Goal: Contribute content: Contribute content

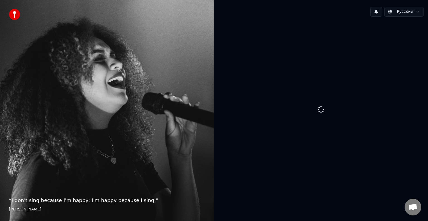
click at [339, 97] on div at bounding box center [321, 110] width 214 height 178
click at [18, 12] on img at bounding box center [14, 14] width 11 height 11
click at [17, 12] on img at bounding box center [14, 14] width 11 height 11
drag, startPoint x: 17, startPoint y: 12, endPoint x: 11, endPoint y: 14, distance: 6.3
click at [11, 14] on img at bounding box center [14, 14] width 11 height 11
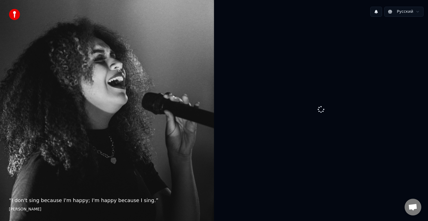
click at [413, 205] on span "Открытый чат" at bounding box center [412, 208] width 9 height 8
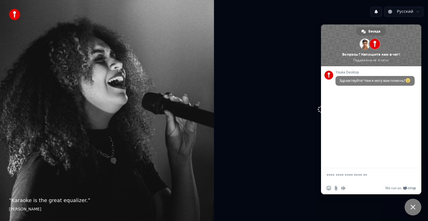
click at [410, 209] on span "Закрыть чат" at bounding box center [412, 207] width 17 height 17
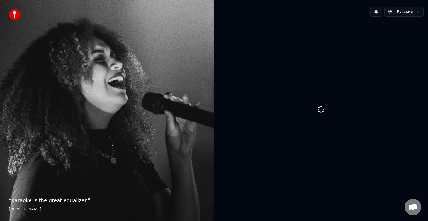
click at [316, 116] on div at bounding box center [321, 110] width 214 height 178
click at [11, 12] on img at bounding box center [14, 14] width 11 height 11
click at [407, 9] on html "“ I don't sing because I'm happy; I'm happy because I sing. ” William James Рус…" at bounding box center [214, 110] width 428 height 221
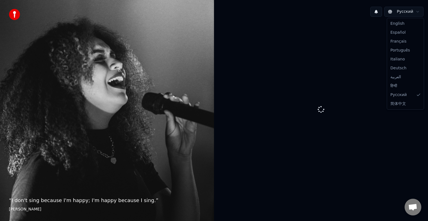
click at [257, 57] on html "“ I don't sing because I'm happy; I'm happy because I sing. ” William James Рус…" at bounding box center [214, 110] width 428 height 221
click at [7, 11] on div "“ I don't sing because I'm happy; I'm happy because I sing. ” William James" at bounding box center [107, 110] width 214 height 221
click at [335, 146] on div at bounding box center [321, 110] width 214 height 178
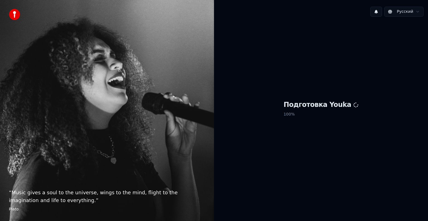
drag, startPoint x: 307, startPoint y: 118, endPoint x: 297, endPoint y: 114, distance: 11.4
click at [297, 114] on p "100 %" at bounding box center [320, 114] width 75 height 10
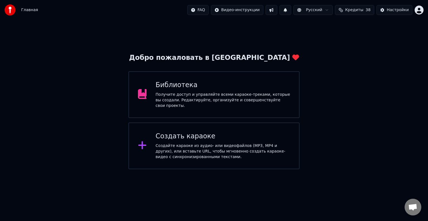
click at [167, 93] on div "Библиотека Получите доступ и управляйте всеми караоке-треками, которые вы созда…" at bounding box center [222, 95] width 134 height 28
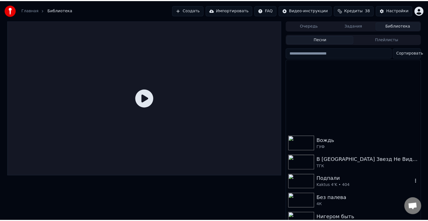
scroll to position [260, 0]
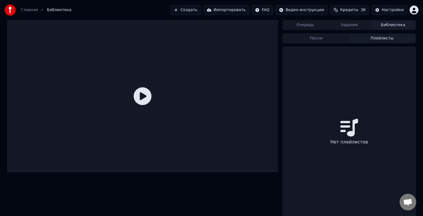
click at [379, 39] on button "Плейлисты" at bounding box center [382, 39] width 66 height 8
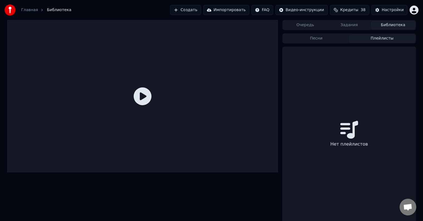
click at [335, 42] on button "Песни" at bounding box center [316, 39] width 66 height 8
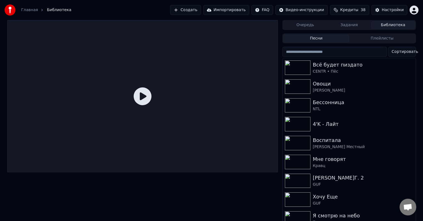
click at [346, 26] on button "Задания" at bounding box center [349, 25] width 44 height 8
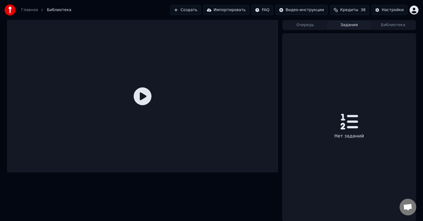
click at [357, 87] on div "Нет заданий" at bounding box center [349, 127] width 133 height 187
click at [310, 21] on button "Очередь" at bounding box center [305, 25] width 44 height 8
click at [407, 23] on button "Библиотека" at bounding box center [393, 25] width 44 height 8
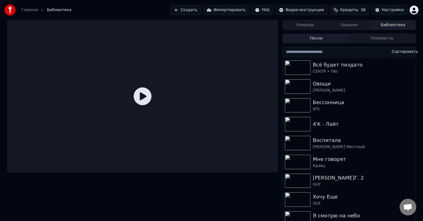
click at [350, 28] on button "Задания" at bounding box center [349, 25] width 44 height 8
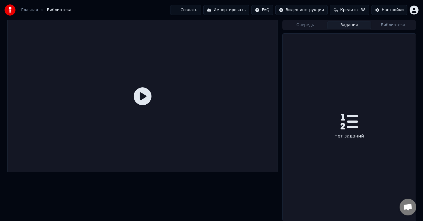
click at [298, 28] on button "Очередь" at bounding box center [305, 25] width 44 height 8
drag, startPoint x: 340, startPoint y: 144, endPoint x: 373, endPoint y: 133, distance: 34.2
click at [376, 131] on div "В очереди нет песен" at bounding box center [349, 127] width 133 height 187
click at [368, 147] on div "В очереди нет песен" at bounding box center [349, 127] width 133 height 187
click at [351, 23] on button "Задания" at bounding box center [349, 25] width 44 height 8
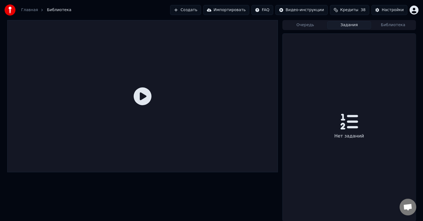
click at [399, 29] on button "Библиотека" at bounding box center [393, 25] width 44 height 8
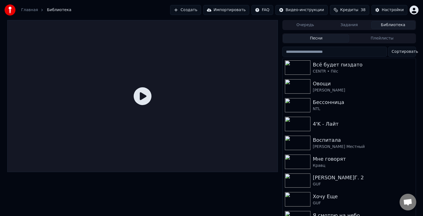
click at [191, 9] on button "Создать" at bounding box center [185, 10] width 31 height 10
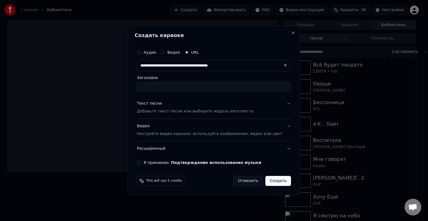
type input "**********"
click at [191, 88] on input "Заголовок" at bounding box center [214, 87] width 154 height 10
type input "**********"
click at [186, 115] on button "Текст песни Добавьте текст песни или выберите модель автотекста" at bounding box center [214, 107] width 154 height 22
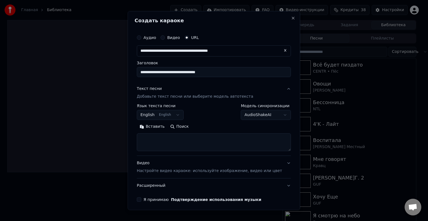
click at [168, 115] on button "English English" at bounding box center [160, 115] width 47 height 10
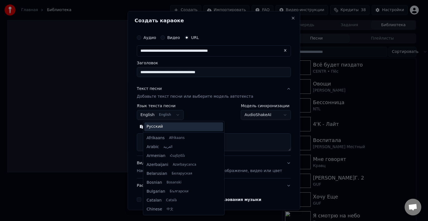
scroll to position [45, 0]
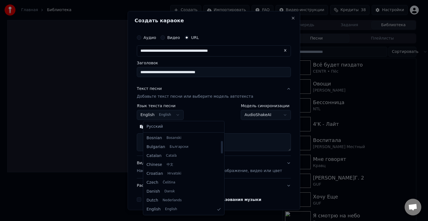
select select "**"
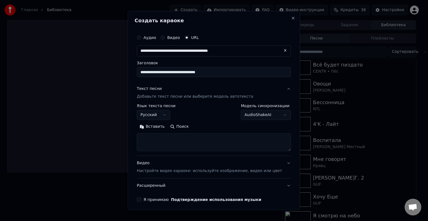
click at [217, 144] on textarea at bounding box center [214, 142] width 154 height 18
click at [189, 127] on button "Поиск" at bounding box center [179, 126] width 24 height 9
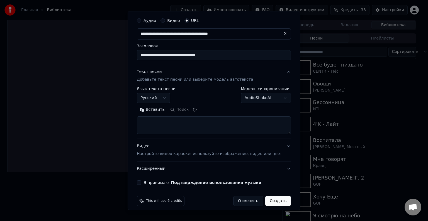
scroll to position [22, 0]
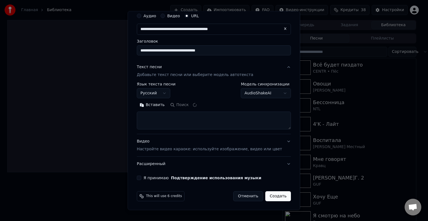
click at [141, 176] on button "Я принимаю Подтверждение использования музыки" at bounding box center [139, 178] width 4 height 4
type textarea "**********"
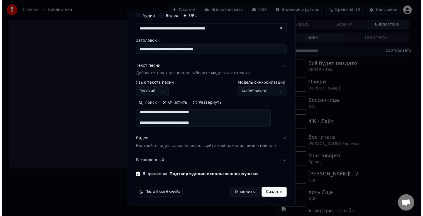
scroll to position [111, 0]
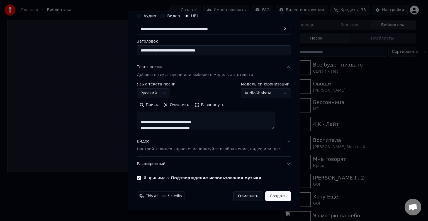
click at [275, 201] on div "This will use 6 credits Отменить Создать" at bounding box center [213, 196] width 158 height 14
click at [271, 195] on button "Создать" at bounding box center [278, 196] width 26 height 10
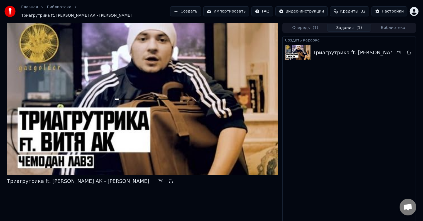
click at [396, 25] on button "Библиотека" at bounding box center [393, 28] width 44 height 8
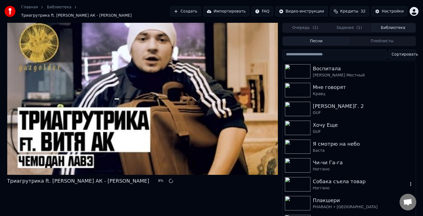
scroll to position [0, 0]
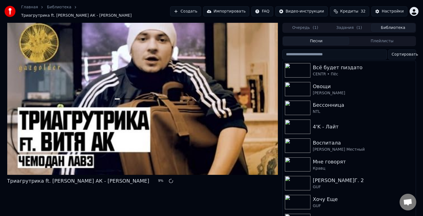
click at [394, 24] on button "Библиотека" at bounding box center [393, 28] width 44 height 8
click at [385, 39] on button "Плейлисты" at bounding box center [382, 41] width 66 height 8
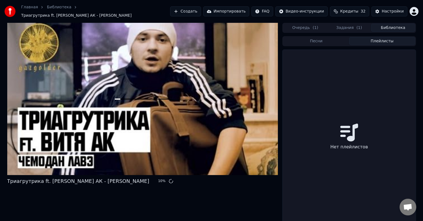
drag, startPoint x: 309, startPoint y: 112, endPoint x: 346, endPoint y: 137, distance: 44.7
click at [313, 112] on div "Нет плейлистов" at bounding box center [349, 138] width 133 height 176
click at [344, 148] on div "Нет плейлистов" at bounding box center [349, 138] width 133 height 176
click at [355, 156] on div "Нет плейлистов" at bounding box center [349, 138] width 133 height 176
click at [318, 36] on div "Песни Плейлисты" at bounding box center [348, 41] width 133 height 10
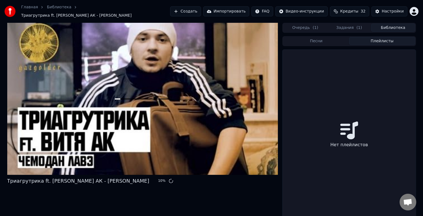
click at [317, 37] on button "Песни" at bounding box center [316, 41] width 66 height 8
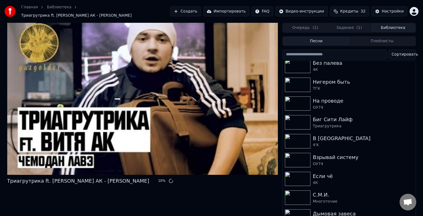
scroll to position [743, 0]
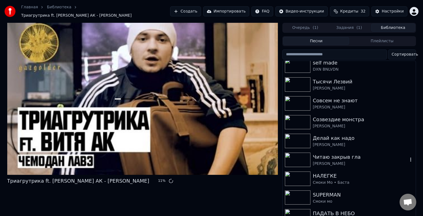
drag, startPoint x: 348, startPoint y: 199, endPoint x: 365, endPoint y: 149, distance: 52.5
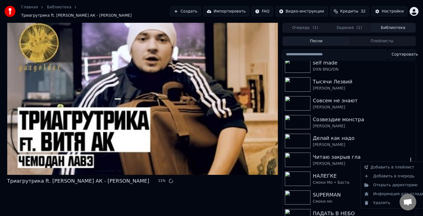
click at [408, 158] on icon "button" at bounding box center [411, 160] width 6 height 4
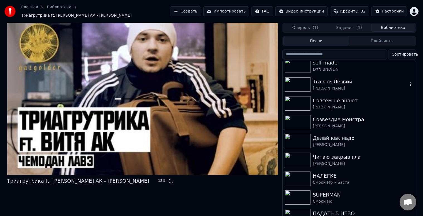
click at [410, 83] on icon "button" at bounding box center [410, 84] width 1 height 4
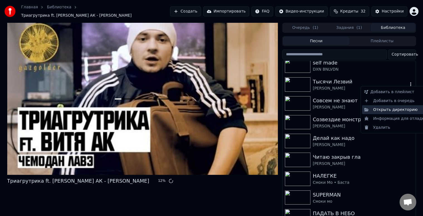
click at [406, 109] on div "Открыть директорию" at bounding box center [395, 109] width 67 height 9
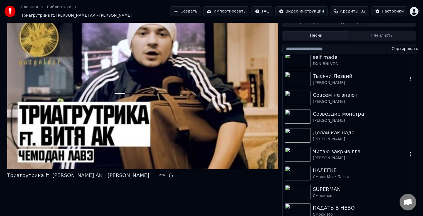
scroll to position [7, 0]
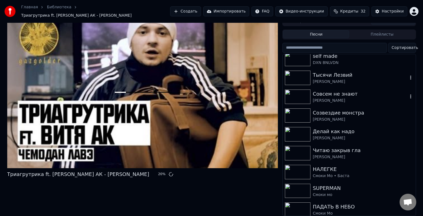
click at [337, 91] on div "Совсем не знают" at bounding box center [360, 94] width 95 height 8
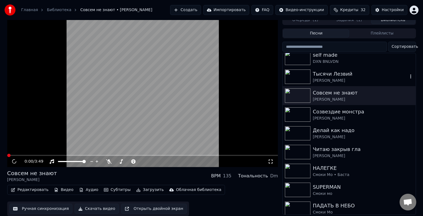
click at [160, 109] on video at bounding box center [142, 91] width 271 height 152
click at [94, 207] on button "Скачать видео" at bounding box center [97, 209] width 44 height 10
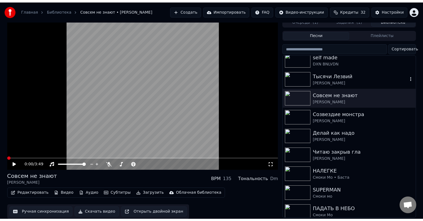
scroll to position [0, 0]
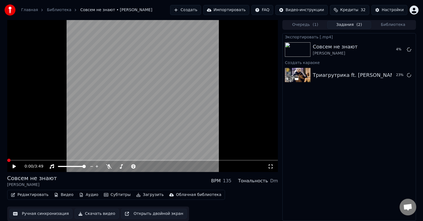
click at [392, 25] on div "Очередь ( 1 ) Задания ( 2 ) Библиотека Экспортировать [.mp4] Совсем не знают [P…" at bounding box center [348, 120] width 133 height 201
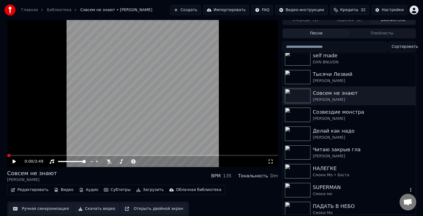
scroll to position [743, 0]
click at [342, 78] on div "[PERSON_NAME]" at bounding box center [360, 81] width 95 height 6
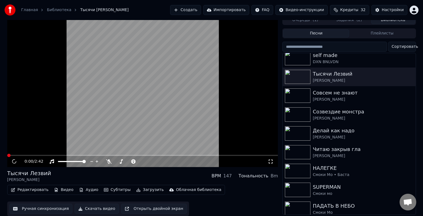
click at [168, 69] on video at bounding box center [142, 91] width 271 height 152
click at [173, 94] on video at bounding box center [142, 91] width 271 height 152
click at [410, 75] on icon "button" at bounding box center [410, 77] width 1 height 4
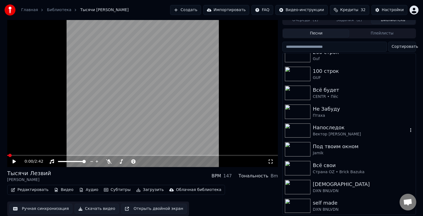
scroll to position [742, 0]
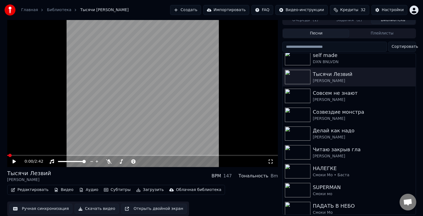
click at [229, 200] on div "Редактировать Видео Аудио Субтитры Загрузить Облачная библиотека Ручная синхрон…" at bounding box center [142, 200] width 271 height 31
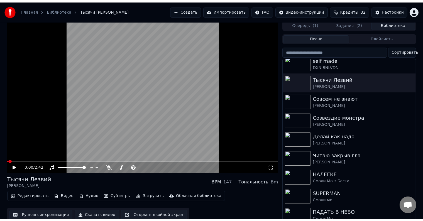
scroll to position [0, 0]
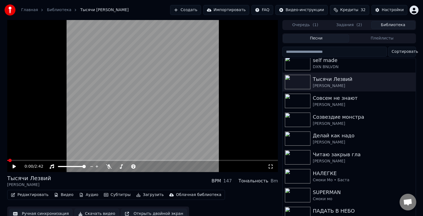
click at [353, 25] on button "Задания ( 2 )" at bounding box center [349, 25] width 44 height 8
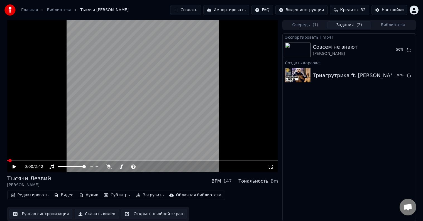
click at [229, 9] on button "Импортировать" at bounding box center [226, 10] width 46 height 10
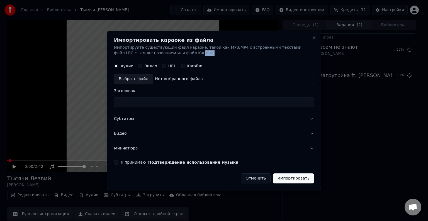
drag, startPoint x: 200, startPoint y: 52, endPoint x: 158, endPoint y: 52, distance: 41.8
click at [158, 52] on p "Импортируйте существующий файл караоке, такой как MP3/MP4 с встроенными текстам…" at bounding box center [214, 50] width 200 height 11
click at [218, 52] on p "Импортируйте существующий файл караоке, такой как MP3/MP4 с встроенными текстам…" at bounding box center [214, 50] width 200 height 11
click at [240, 45] on p "Импортируйте существующий файл караоке, такой как MP3/MP4 с встроенными текстам…" at bounding box center [214, 50] width 200 height 11
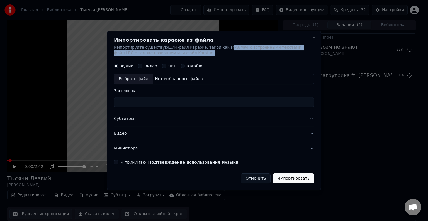
drag, startPoint x: 219, startPoint y: 45, endPoint x: 278, endPoint y: 57, distance: 60.8
click at [278, 57] on div "Импортировать караоке из файла Импортируйте существующий файл караоке, такой ка…" at bounding box center [214, 111] width 214 height 160
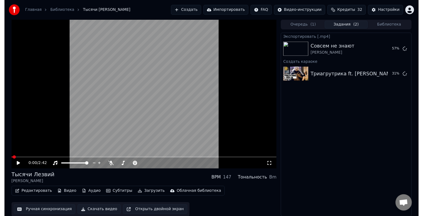
scroll to position [0, 0]
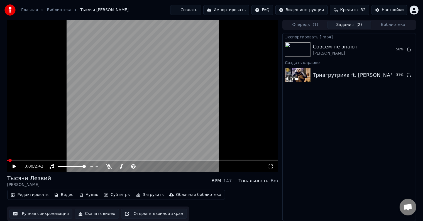
click at [189, 196] on div "Облачная библиотека" at bounding box center [198, 195] width 45 height 6
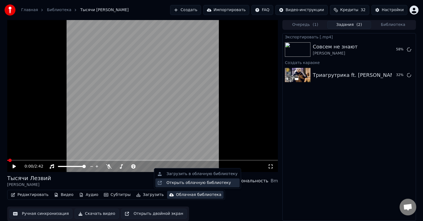
click at [204, 181] on div "Открыть облачную библиотеку" at bounding box center [198, 183] width 65 height 6
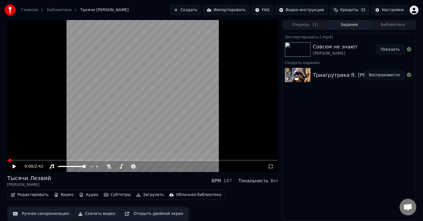
click at [126, 93] on video at bounding box center [142, 96] width 271 height 152
click at [39, 160] on span at bounding box center [142, 160] width 271 height 1
click at [134, 108] on video at bounding box center [142, 96] width 271 height 152
click at [110, 197] on button "Субтитры" at bounding box center [117, 195] width 31 height 8
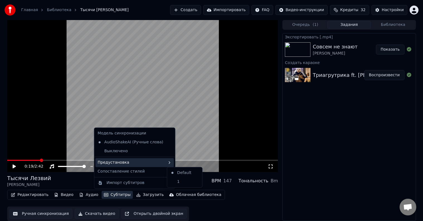
click at [142, 164] on div "Предустановка" at bounding box center [134, 162] width 78 height 9
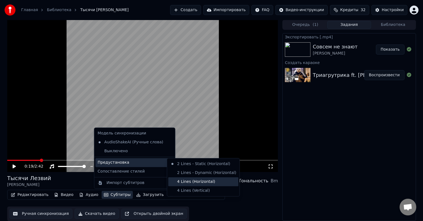
click at [212, 181] on div "4 Lines (Horizontal)" at bounding box center [203, 181] width 70 height 9
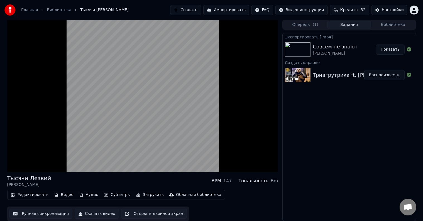
click at [332, 173] on div "Экспортировать [.mp4] Совсем не знают [PERSON_NAME] Показать Создать караоке Тр…" at bounding box center [348, 127] width 133 height 188
click at [163, 110] on video at bounding box center [142, 96] width 271 height 152
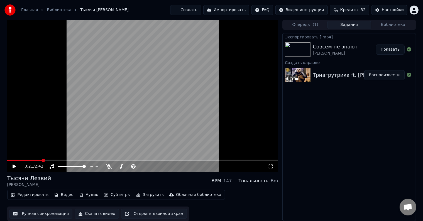
click at [134, 195] on button "Загрузить" at bounding box center [150, 195] width 32 height 8
drag, startPoint x: 312, startPoint y: 185, endPoint x: 311, endPoint y: 182, distance: 2.9
click at [313, 184] on div "Экспортировать [.mp4] Совсем не знают [PERSON_NAME] Показать Создать караоке Тр…" at bounding box center [348, 127] width 133 height 188
click at [89, 210] on button "Скачать видео" at bounding box center [97, 214] width 44 height 10
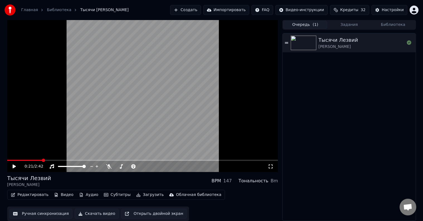
click at [303, 25] on button "Очередь ( 1 )" at bounding box center [305, 25] width 44 height 8
click at [352, 23] on button "Задания" at bounding box center [349, 25] width 44 height 8
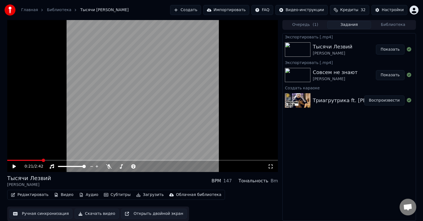
click at [399, 26] on button "Библиотека" at bounding box center [393, 25] width 44 height 8
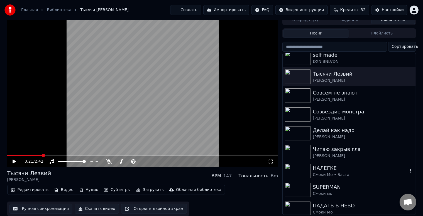
scroll to position [687, 0]
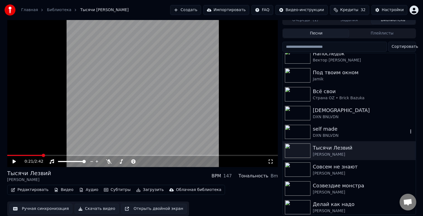
click at [354, 133] on div "DXN BNLVDN" at bounding box center [360, 136] width 95 height 6
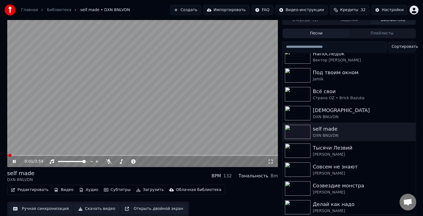
click at [109, 188] on button "Субтитры" at bounding box center [117, 190] width 31 height 8
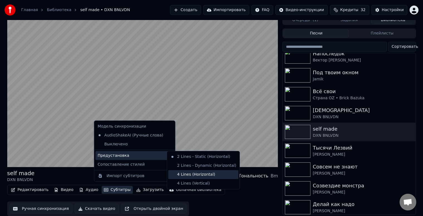
click at [189, 175] on div "4 Lines (Horizontal)" at bounding box center [203, 174] width 70 height 9
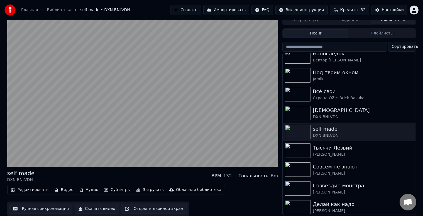
click at [91, 206] on button "Скачать видео" at bounding box center [97, 209] width 44 height 10
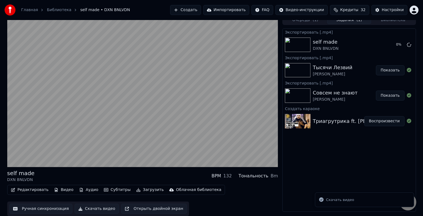
scroll to position [0, 0]
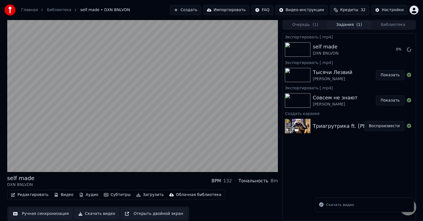
click at [388, 20] on div "Очередь ( 1 ) Задания ( 1 ) Библиотека" at bounding box center [348, 25] width 133 height 10
click at [388, 24] on button "Библиотека" at bounding box center [393, 25] width 44 height 8
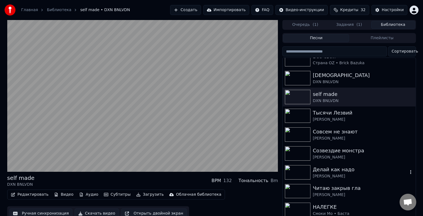
scroll to position [724, 0]
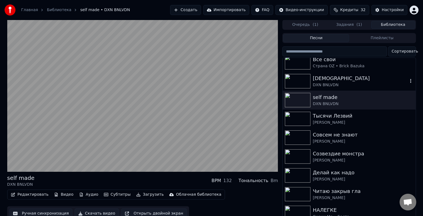
click at [334, 78] on div "[DEMOGRAPHIC_DATA]" at bounding box center [360, 79] width 95 height 8
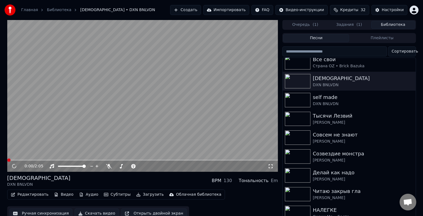
click at [137, 93] on video at bounding box center [142, 96] width 271 height 152
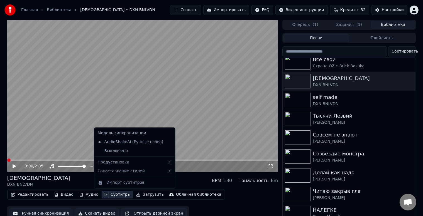
click at [110, 196] on button "Субтитры" at bounding box center [117, 195] width 31 height 8
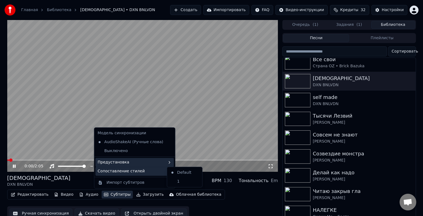
click at [141, 166] on div "Предустановка" at bounding box center [134, 162] width 78 height 9
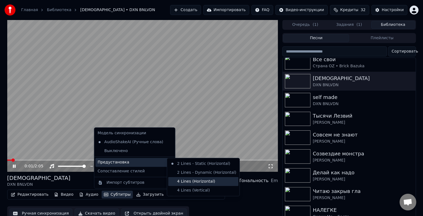
click at [208, 184] on div "4 Lines (Horizontal)" at bounding box center [203, 181] width 70 height 9
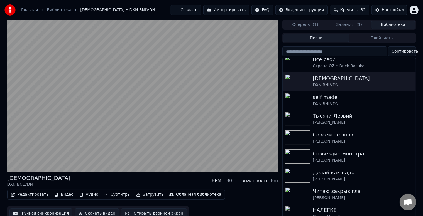
click at [84, 211] on button "Скачать видео" at bounding box center [97, 214] width 44 height 10
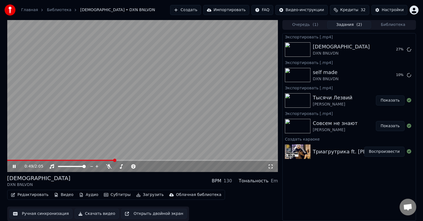
click at [142, 81] on video at bounding box center [142, 96] width 271 height 152
click at [140, 90] on video at bounding box center [142, 96] width 271 height 152
click at [249, 9] on button "Импортировать" at bounding box center [226, 10] width 46 height 10
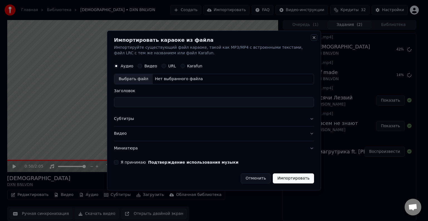
click at [312, 37] on button "Close" at bounding box center [313, 37] width 4 height 4
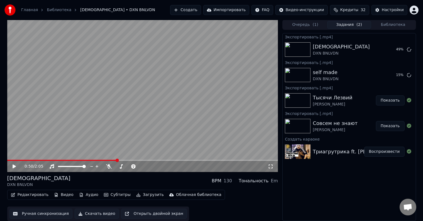
click at [151, 210] on button "Открыть двойной экран" at bounding box center [154, 214] width 66 height 10
click at [178, 94] on video at bounding box center [142, 96] width 271 height 152
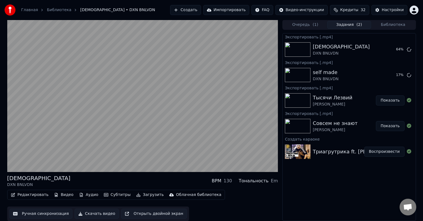
click at [186, 194] on div "Облачная библиотека" at bounding box center [198, 195] width 45 height 6
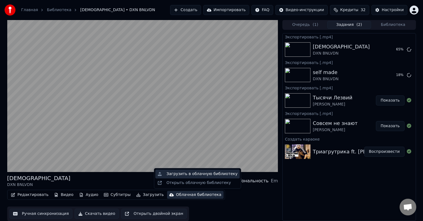
click at [196, 175] on div "Загрузить в облачную библиотеку" at bounding box center [201, 174] width 71 height 6
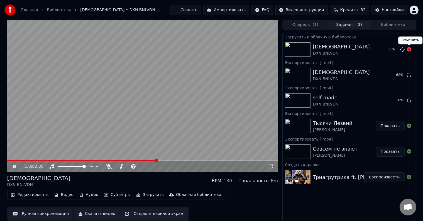
click at [409, 49] on icon at bounding box center [409, 49] width 4 height 4
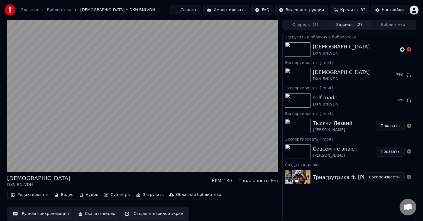
click at [403, 25] on button "Библиотека" at bounding box center [393, 25] width 44 height 8
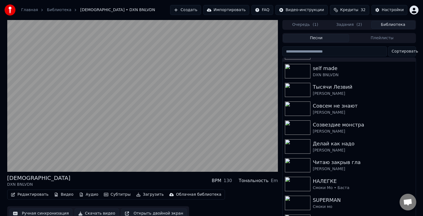
scroll to position [761, 0]
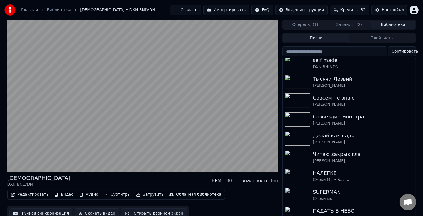
click at [354, 26] on button "Задания ( 2 )" at bounding box center [349, 25] width 44 height 8
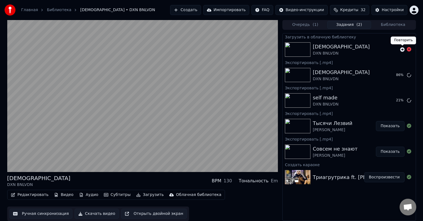
click at [400, 48] on icon at bounding box center [402, 49] width 4 height 4
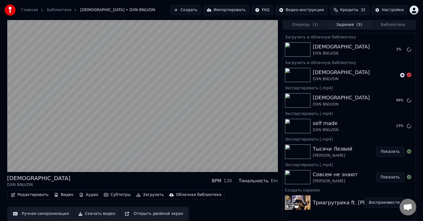
click at [311, 24] on button "Очередь ( 1 )" at bounding box center [305, 25] width 44 height 8
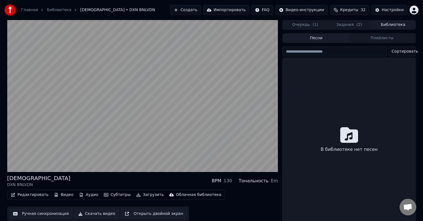
click at [409, 28] on button "Библиотека" at bounding box center [393, 25] width 44 height 8
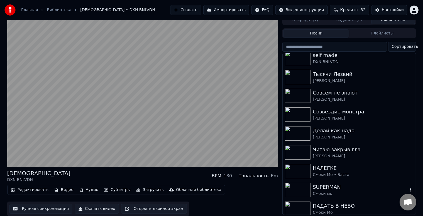
scroll to position [7, 0]
drag, startPoint x: 406, startPoint y: 200, endPoint x: 389, endPoint y: 129, distance: 73.5
click at [389, 129] on body "Главная Библиотека Ветхозаветный • DXN BNLVDN Создать Импортировать FAQ Видео-и…" at bounding box center [211, 103] width 423 height 216
click at [386, 207] on div "ПАДАТЬ В НЕБО" at bounding box center [360, 206] width 95 height 8
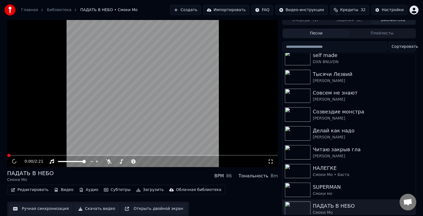
click at [185, 189] on div "Облачная библиотека" at bounding box center [198, 190] width 45 height 6
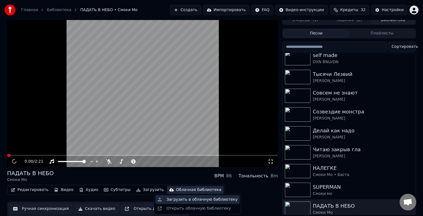
click at [193, 202] on div "Загрузить в облачную библиотеку" at bounding box center [201, 200] width 71 height 6
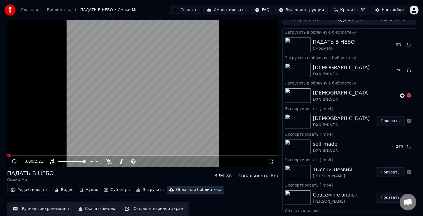
scroll to position [0, 0]
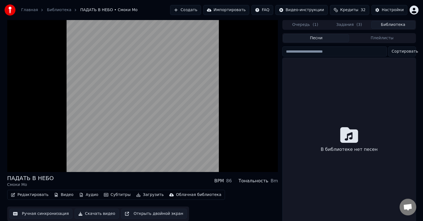
click at [393, 25] on button "Библиотека" at bounding box center [393, 25] width 44 height 8
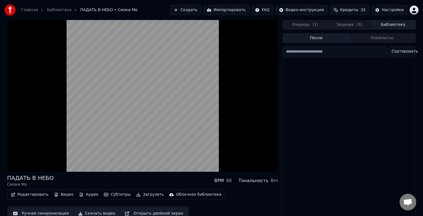
scroll to position [761, 0]
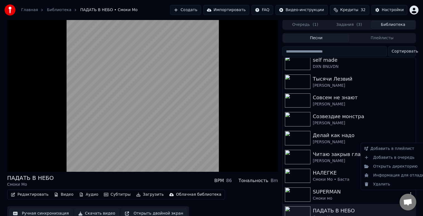
click at [405, 191] on body "Главная Библиотека ПАДАТЬ В НЕБО • Смоки Мо Создать Импортировать FAQ Видео-инс…" at bounding box center [211, 108] width 423 height 216
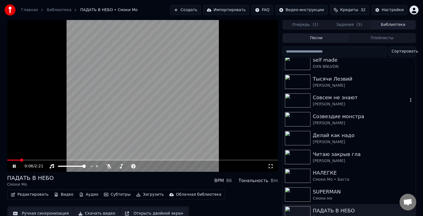
drag, startPoint x: 350, startPoint y: 196, endPoint x: 345, endPoint y: 114, distance: 82.3
click at [343, 193] on div "SUPERMAN" at bounding box center [360, 192] width 95 height 8
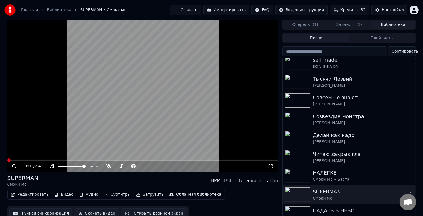
click at [405, 188] on div "SUPERMAN Смоки мо" at bounding box center [349, 194] width 133 height 19
click at [405, 189] on div "SUPERMAN Смоки мо" at bounding box center [349, 194] width 133 height 19
click at [170, 117] on video at bounding box center [142, 96] width 271 height 152
click at [403, 187] on div "SUPERMAN Смоки мо" at bounding box center [349, 194] width 133 height 19
click at [380, 198] on div "Смоки мо" at bounding box center [360, 199] width 95 height 6
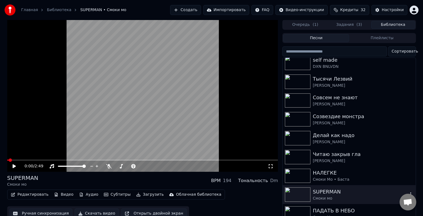
click at [353, 191] on div "SUPERMAN Смоки мо" at bounding box center [360, 194] width 95 height 13
click at [333, 190] on div "SUPERMAN" at bounding box center [360, 192] width 95 height 8
click at [328, 193] on div "SUPERMAN" at bounding box center [360, 192] width 95 height 8
click at [327, 202] on div "SUPERMAN Смоки мо" at bounding box center [349, 194] width 133 height 19
click at [324, 199] on div "Смоки мо" at bounding box center [360, 199] width 95 height 6
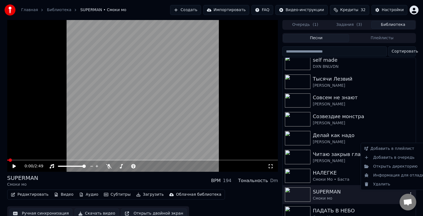
click at [408, 192] on button "button" at bounding box center [411, 194] width 6 height 7
click at [358, 198] on div "Смоки мо" at bounding box center [360, 199] width 95 height 6
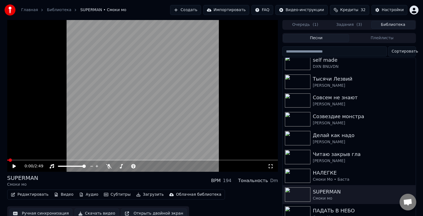
click at [182, 197] on div "Облачная библиотека" at bounding box center [198, 195] width 45 height 6
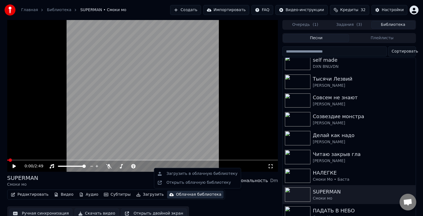
drag, startPoint x: 198, startPoint y: 178, endPoint x: 195, endPoint y: 196, distance: 18.1
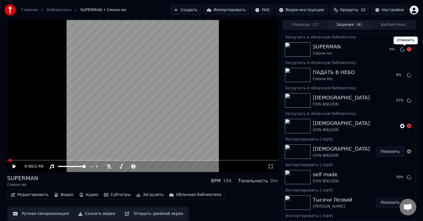
click at [407, 50] on icon at bounding box center [409, 49] width 4 height 4
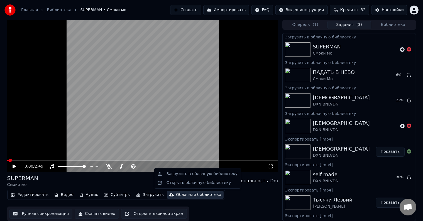
click at [196, 193] on div "Облачная библиотека" at bounding box center [198, 195] width 45 height 6
click at [209, 173] on div "Загрузить в облачную библиотеку" at bounding box center [201, 174] width 71 height 6
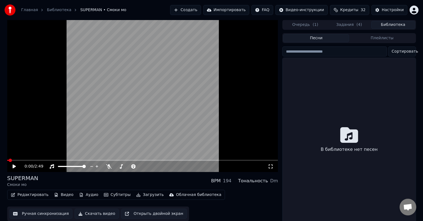
click at [389, 25] on button "Библиотека" at bounding box center [393, 25] width 44 height 8
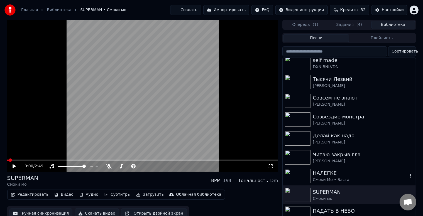
scroll to position [762, 0]
click at [343, 170] on div "НАЛЕГКЕ" at bounding box center [360, 173] width 95 height 8
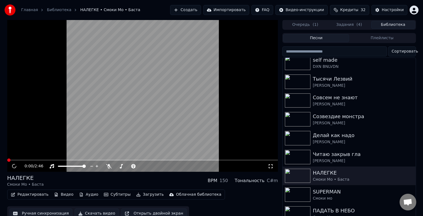
click at [186, 197] on div "Облачная библиотека" at bounding box center [198, 195] width 45 height 6
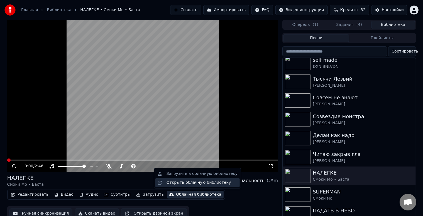
click at [198, 185] on div "Открыть облачную библиотеку" at bounding box center [198, 183] width 65 height 6
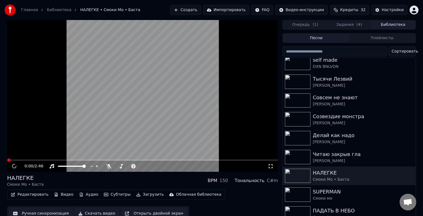
click at [191, 196] on div "Облачная библиотека" at bounding box center [198, 195] width 45 height 6
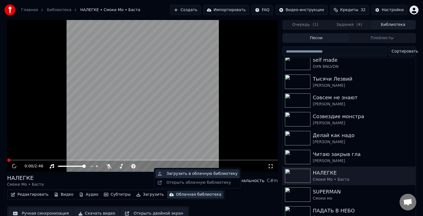
click at [196, 175] on div "Загрузить в облачную библиотеку" at bounding box center [201, 174] width 71 height 6
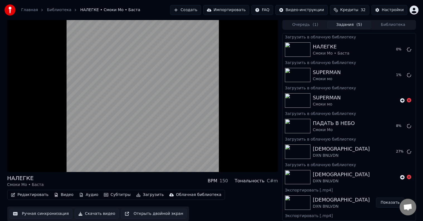
click at [389, 30] on div "Очередь ( 1 ) Задания ( 5 ) Библиотека Загрузить в облачную библиотеку НАЛЕГКЕ …" at bounding box center [348, 120] width 133 height 201
click at [397, 25] on button "Библиотека" at bounding box center [393, 25] width 44 height 8
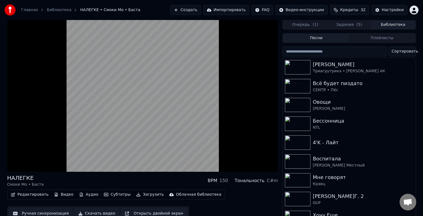
click at [397, 25] on button "Библиотека" at bounding box center [393, 25] width 44 height 8
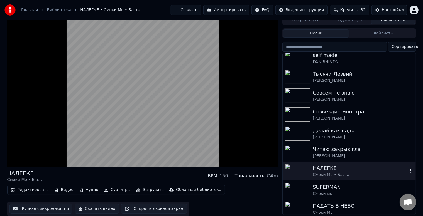
scroll to position [7, 0]
click at [344, 148] on div "Читаю закрыв гла" at bounding box center [360, 150] width 95 height 8
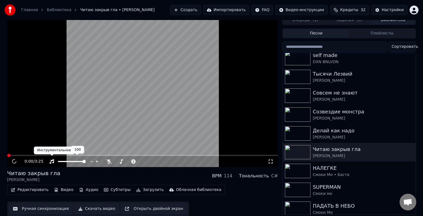
click at [52, 161] on icon at bounding box center [52, 161] width 6 height 4
click at [51, 161] on icon at bounding box center [52, 161] width 6 height 4
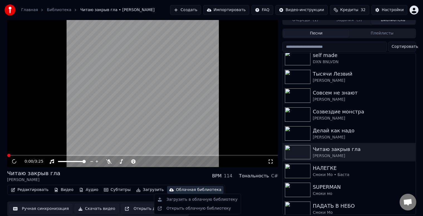
click at [179, 187] on div "Облачная библиотека" at bounding box center [198, 190] width 45 height 6
click at [193, 200] on div "Загрузить в облачную библиотеку" at bounding box center [201, 200] width 71 height 6
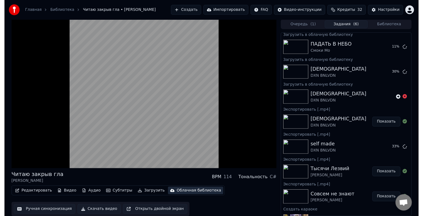
scroll to position [111, 0]
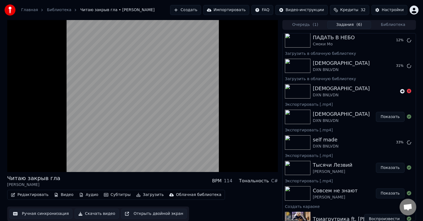
click at [396, 26] on button "Библиотека" at bounding box center [393, 25] width 44 height 8
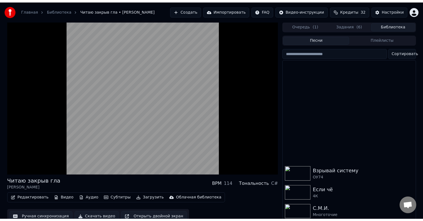
scroll to position [445, 0]
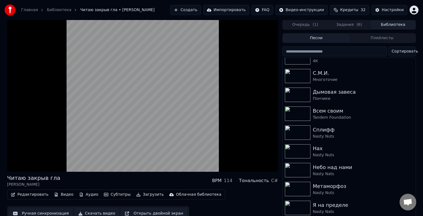
click at [352, 26] on button "Задания ( 6 )" at bounding box center [349, 25] width 44 height 8
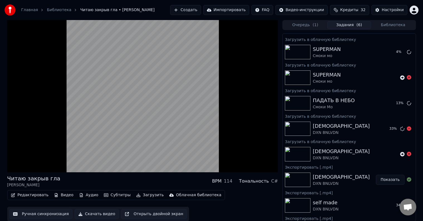
scroll to position [74, 0]
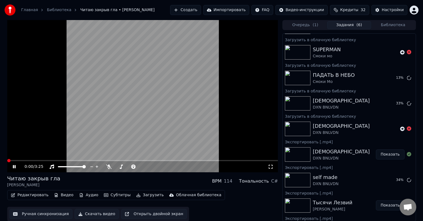
click at [186, 105] on video at bounding box center [142, 96] width 271 height 152
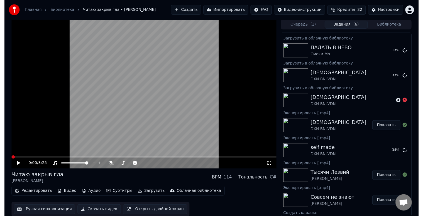
scroll to position [111, 0]
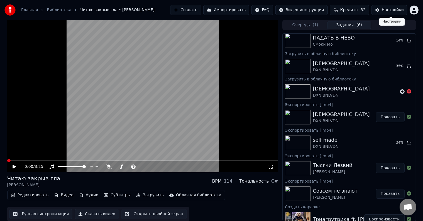
click at [394, 9] on div "Настройки" at bounding box center [393, 10] width 22 height 6
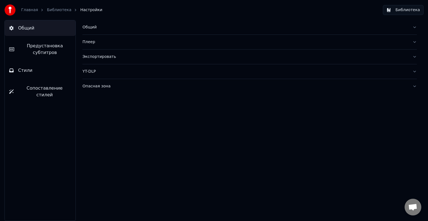
click at [404, 14] on button "Библиотека" at bounding box center [402, 10] width 41 height 10
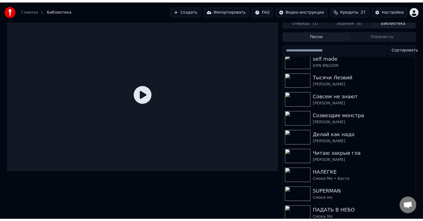
scroll to position [3, 0]
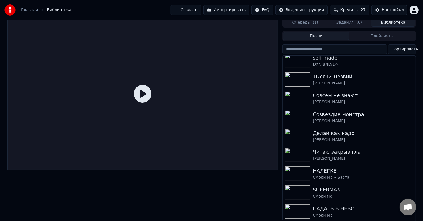
click at [371, 30] on div "Песни Плейлисты Сортировать Ветхозаветный DXN BNLVDN self made DXN BNLVDN Тысяч…" at bounding box center [348, 125] width 133 height 191
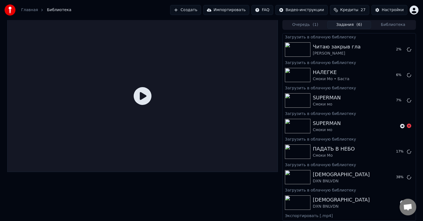
click at [353, 21] on button "Задания ( 6 )" at bounding box center [349, 25] width 44 height 8
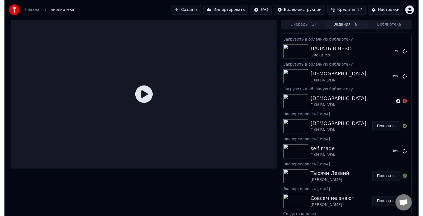
scroll to position [119, 0]
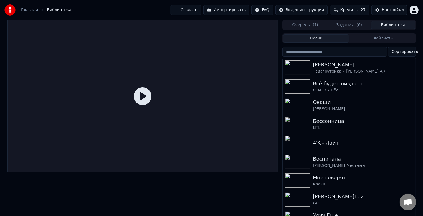
click at [394, 27] on button "Библиотека" at bounding box center [393, 25] width 44 height 8
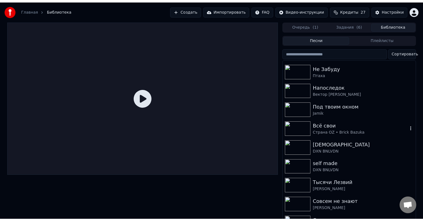
scroll to position [650, 0]
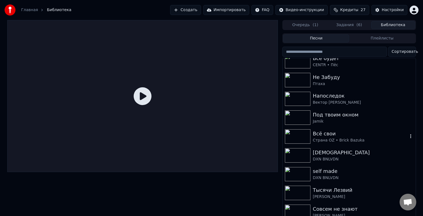
click at [408, 136] on icon "button" at bounding box center [411, 136] width 6 height 4
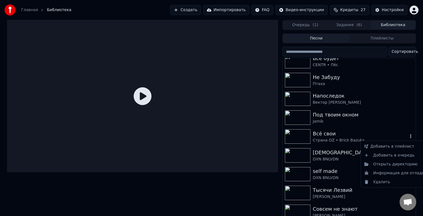
click at [348, 134] on div "Всё свои" at bounding box center [360, 134] width 95 height 8
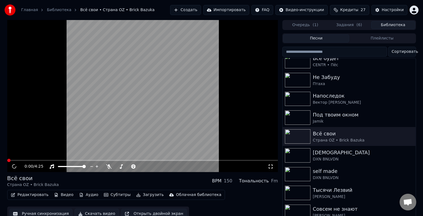
click at [196, 102] on video at bounding box center [142, 96] width 271 height 152
click at [156, 100] on video at bounding box center [142, 96] width 271 height 152
click at [180, 197] on div "Облачная библиотека" at bounding box center [198, 195] width 45 height 6
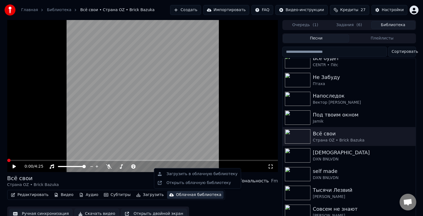
click at [357, 24] on span "( 6 )" at bounding box center [359, 25] width 6 height 6
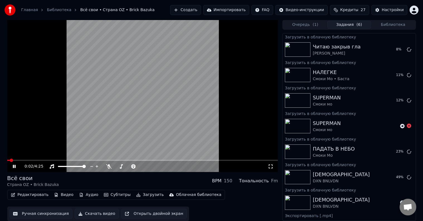
click at [131, 96] on video at bounding box center [142, 96] width 271 height 152
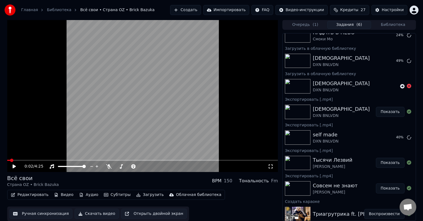
scroll to position [119, 0]
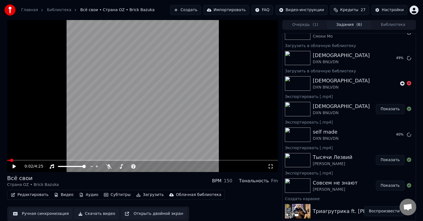
click at [190, 193] on div "Облачная библиотека" at bounding box center [198, 195] width 45 height 6
click at [176, 195] on div "Облачная библиотека" at bounding box center [198, 195] width 45 height 6
click at [240, 202] on div "Редактировать Видео Аудио Субтитры Загрузить Облачная библиотека Ручная синхрон…" at bounding box center [142, 205] width 271 height 31
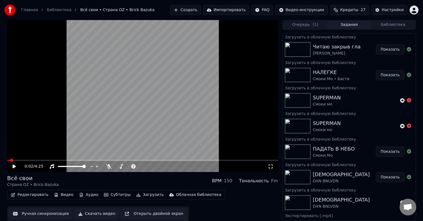
scroll to position [0, 0]
click at [400, 128] on icon at bounding box center [402, 126] width 4 height 4
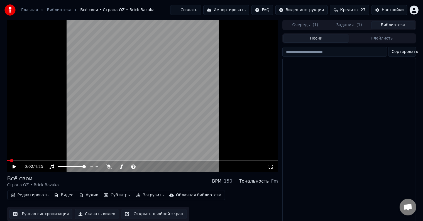
click at [397, 28] on button "Библиотека" at bounding box center [393, 25] width 44 height 8
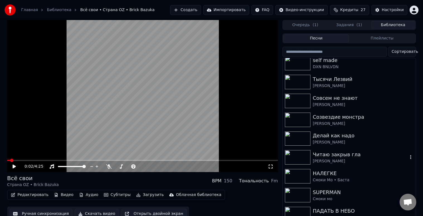
scroll to position [762, 0]
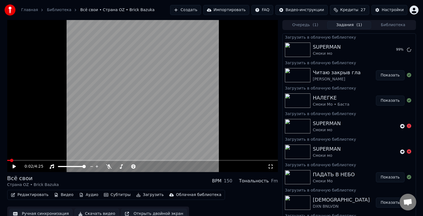
click at [352, 27] on button "Задания ( 1 )" at bounding box center [349, 25] width 44 height 8
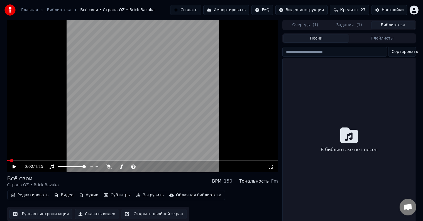
click at [387, 27] on button "Библиотека" at bounding box center [393, 25] width 44 height 8
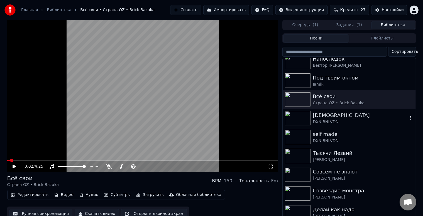
scroll to position [650, 0]
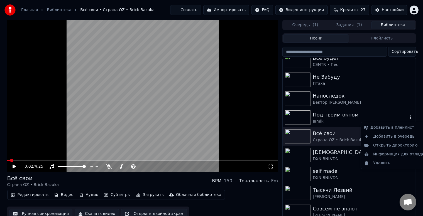
click at [375, 120] on div "Под твоим окном Jamik" at bounding box center [349, 117] width 133 height 19
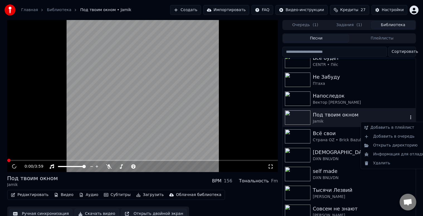
click at [344, 116] on div "Под твоим окном" at bounding box center [360, 115] width 95 height 8
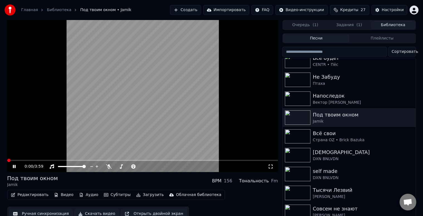
click at [175, 88] on video at bounding box center [142, 96] width 271 height 152
click at [112, 196] on button "Субтитры" at bounding box center [117, 195] width 31 height 8
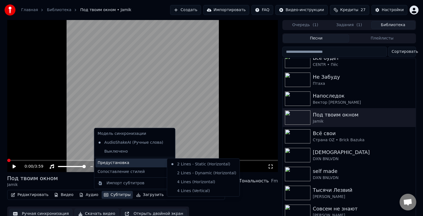
click at [149, 160] on div "Предустановка" at bounding box center [134, 163] width 78 height 9
click at [201, 183] on div "4 Lines (Horizontal)" at bounding box center [203, 182] width 70 height 9
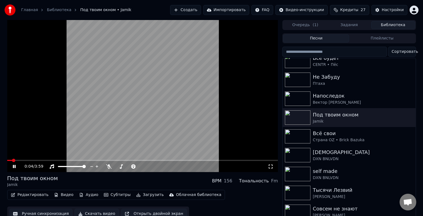
click at [111, 195] on button "Субтитры" at bounding box center [117, 195] width 31 height 8
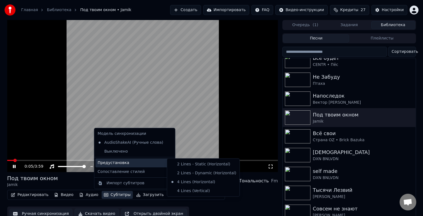
click at [142, 160] on div "Предустановка" at bounding box center [134, 163] width 78 height 9
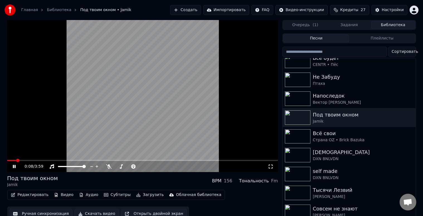
click at [208, 93] on video at bounding box center [142, 96] width 271 height 152
click at [117, 196] on button "Субтитры" at bounding box center [117, 195] width 31 height 8
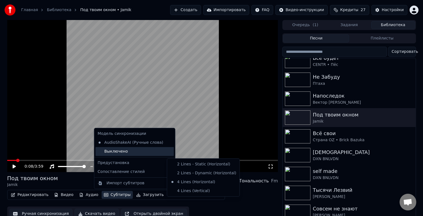
click at [128, 151] on div "Выключено" at bounding box center [134, 151] width 78 height 9
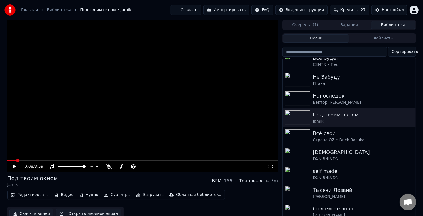
click at [119, 116] on video at bounding box center [142, 96] width 271 height 152
click at [106, 194] on button "Субтитры" at bounding box center [117, 195] width 31 height 8
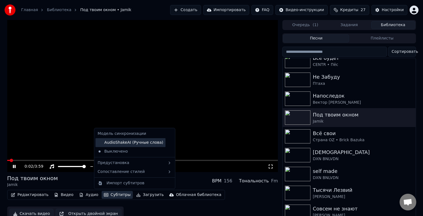
click at [140, 142] on div "AudioShakeAI (Ручные слова)" at bounding box center [130, 142] width 70 height 9
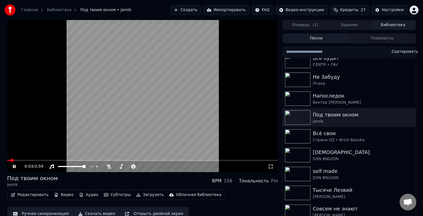
click at [140, 84] on video at bounding box center [142, 96] width 271 height 152
click at [136, 57] on video at bounding box center [142, 96] width 271 height 152
click at [170, 94] on video at bounding box center [142, 96] width 271 height 152
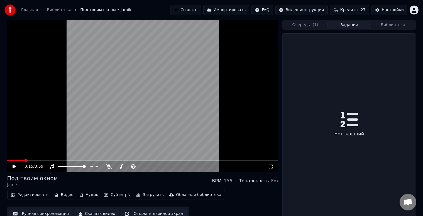
click at [352, 27] on button "Задания" at bounding box center [349, 25] width 44 height 8
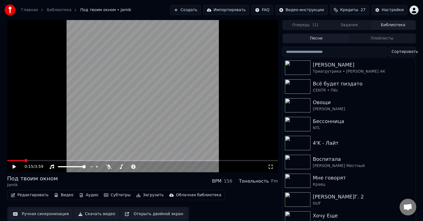
click at [395, 27] on button "Библиотека" at bounding box center [393, 25] width 44 height 8
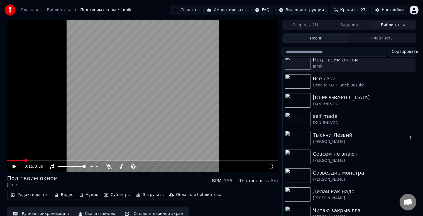
scroll to position [631, 0]
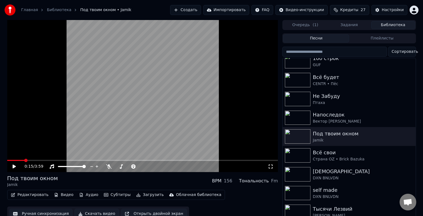
click at [95, 211] on button "Скачать видео" at bounding box center [97, 214] width 44 height 10
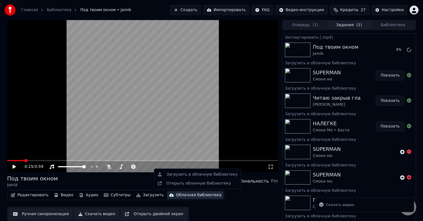
click at [198, 196] on div "Облачная библиотека" at bounding box center [198, 195] width 45 height 6
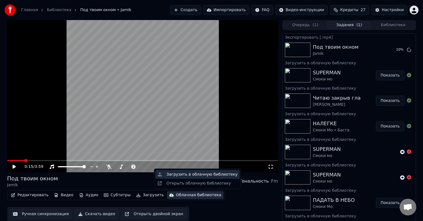
click at [208, 176] on div "Загрузить в облачную библиотеку" at bounding box center [201, 175] width 71 height 6
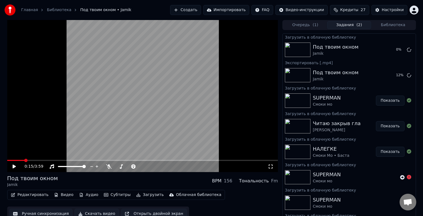
click at [393, 27] on button "Библиотека" at bounding box center [393, 25] width 44 height 8
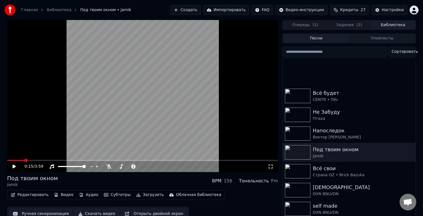
scroll to position [613, 0]
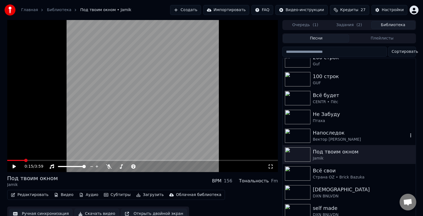
click at [408, 136] on icon "button" at bounding box center [411, 135] width 6 height 4
click at [362, 134] on div "Напоследок" at bounding box center [360, 133] width 95 height 8
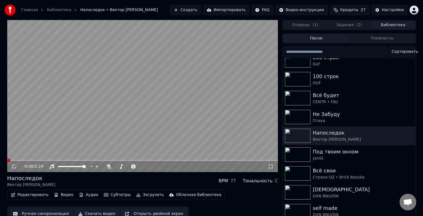
click at [212, 126] on video at bounding box center [142, 96] width 271 height 152
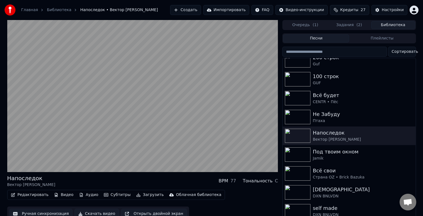
click at [113, 193] on button "Субтитры" at bounding box center [117, 195] width 31 height 8
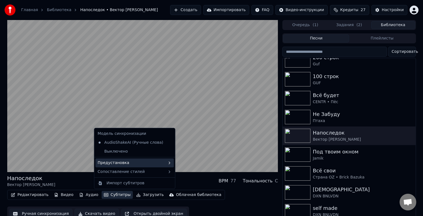
click at [140, 163] on div "Предустановка" at bounding box center [134, 163] width 78 height 9
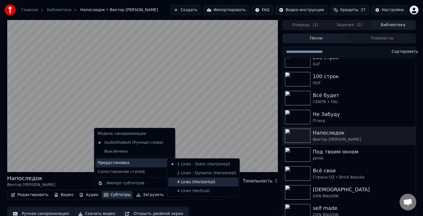
click at [197, 179] on div "4 Lines (Horizontal)" at bounding box center [203, 182] width 70 height 9
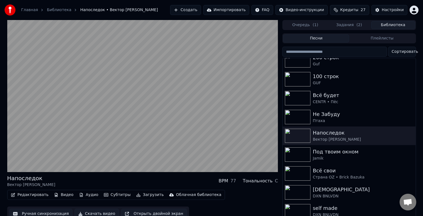
click at [111, 195] on button "Субтитры" at bounding box center [117, 195] width 31 height 8
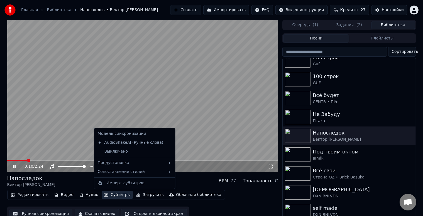
click at [204, 99] on video at bounding box center [142, 96] width 271 height 152
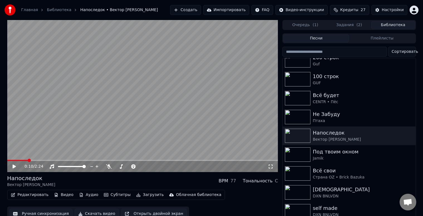
click at [115, 195] on button "Субтитры" at bounding box center [117, 195] width 31 height 8
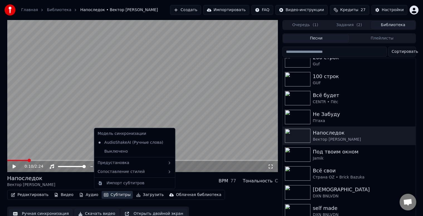
click at [116, 193] on button "Субтитры" at bounding box center [117, 195] width 31 height 8
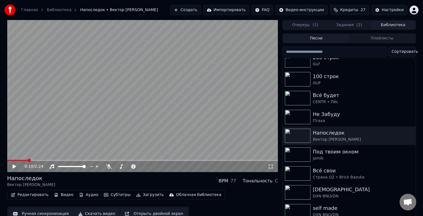
click at [83, 195] on button "Аудио" at bounding box center [89, 195] width 24 height 8
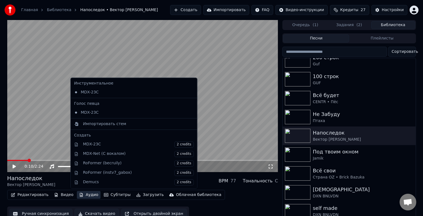
click at [83, 195] on button "Аудио" at bounding box center [89, 195] width 24 height 8
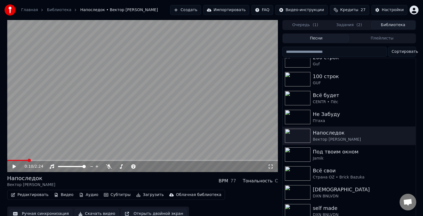
click at [114, 194] on button "Субтитры" at bounding box center [117, 195] width 31 height 8
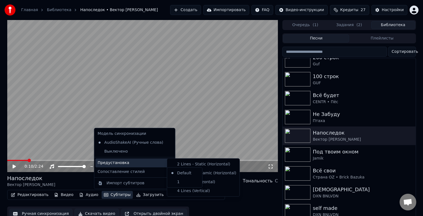
click at [141, 160] on div "Предустановка" at bounding box center [134, 163] width 78 height 9
click at [146, 165] on div "Предустановка" at bounding box center [134, 163] width 78 height 9
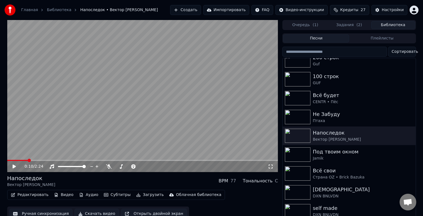
click at [95, 213] on button "Скачать видео" at bounding box center [97, 214] width 44 height 10
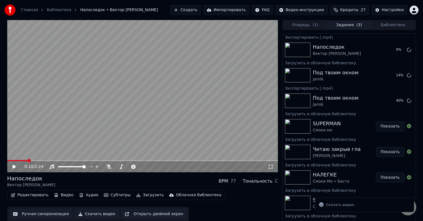
click at [190, 194] on div "Облачная библиотека" at bounding box center [198, 195] width 45 height 6
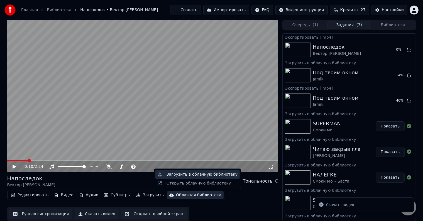
click at [197, 176] on div "Загрузить в облачную библиотеку" at bounding box center [201, 175] width 71 height 6
click at [399, 22] on button "Библиотека" at bounding box center [393, 25] width 44 height 8
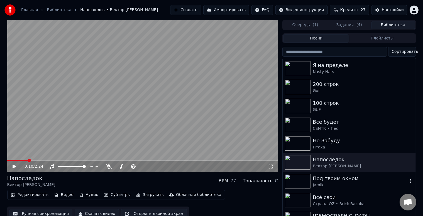
scroll to position [557, 0]
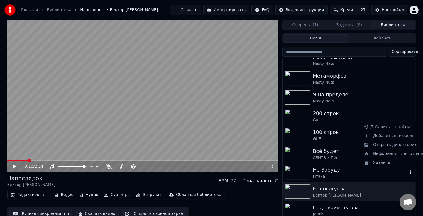
click at [408, 172] on icon "button" at bounding box center [411, 172] width 6 height 4
click at [342, 177] on div "Птаха" at bounding box center [360, 177] width 95 height 6
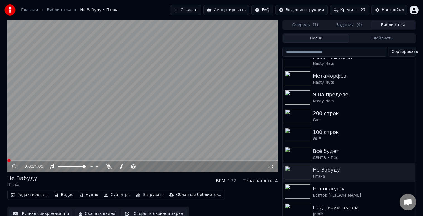
click at [102, 213] on button "Скачать видео" at bounding box center [97, 214] width 44 height 10
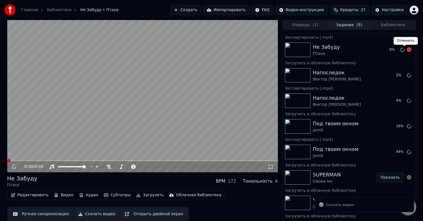
click at [407, 50] on icon at bounding box center [409, 49] width 4 height 4
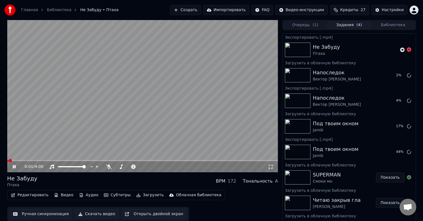
click at [117, 94] on video at bounding box center [142, 96] width 271 height 152
click at [113, 193] on button "Субтитры" at bounding box center [117, 195] width 31 height 8
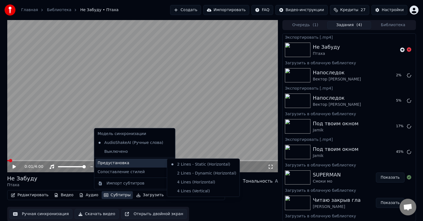
click at [139, 164] on div "Предустановка" at bounding box center [134, 163] width 78 height 9
click at [193, 183] on div "4 Lines (Horizontal)" at bounding box center [203, 182] width 70 height 9
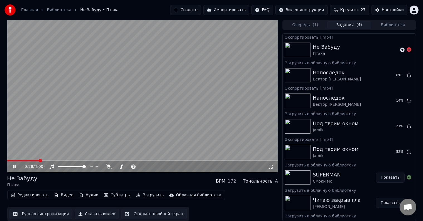
click at [219, 119] on video at bounding box center [142, 96] width 271 height 152
click at [111, 192] on button "Субтитры" at bounding box center [117, 195] width 31 height 8
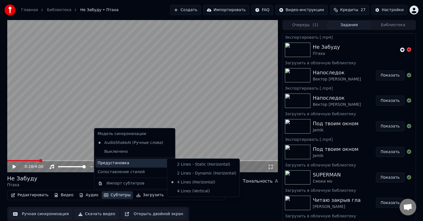
click at [232, 207] on div "Редактировать Видео Аудио Субтитры Загрузить Облачная библиотека Ручная синхрон…" at bounding box center [142, 205] width 271 height 31
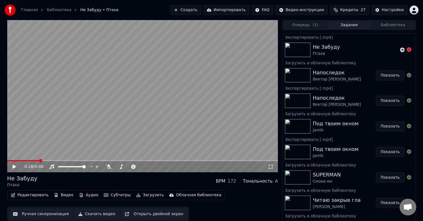
click at [391, 27] on button "Библиотека" at bounding box center [393, 25] width 44 height 8
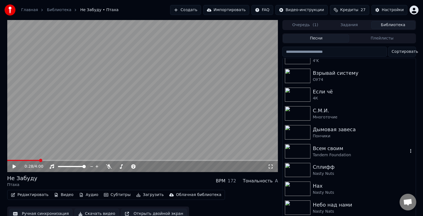
scroll to position [557, 0]
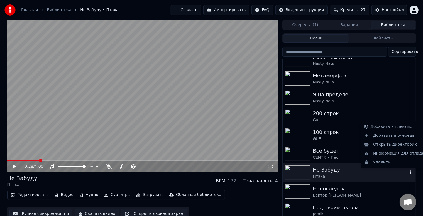
click at [408, 172] on icon "button" at bounding box center [411, 172] width 6 height 4
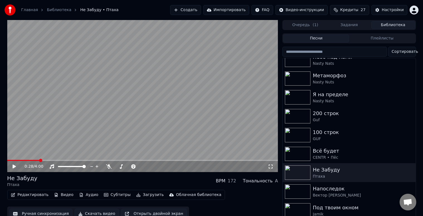
click at [94, 214] on button "Скачать видео" at bounding box center [97, 214] width 44 height 10
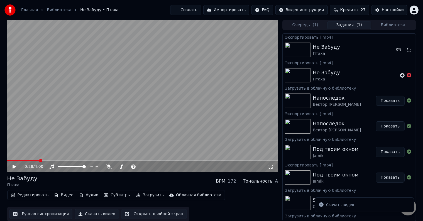
click at [189, 196] on div "Облачная библиотека" at bounding box center [198, 195] width 45 height 6
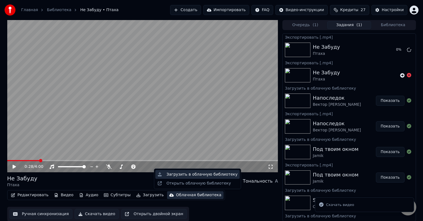
click at [196, 177] on div "Загрузить в облачную библиотеку" at bounding box center [197, 174] width 84 height 9
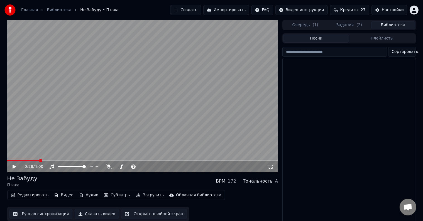
click at [395, 26] on button "Библиотека" at bounding box center [393, 25] width 44 height 8
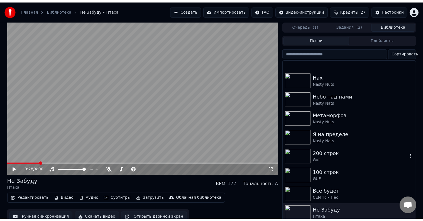
scroll to position [594, 0]
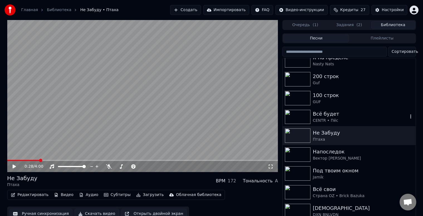
click at [362, 116] on div "Всё будет" at bounding box center [360, 114] width 95 height 8
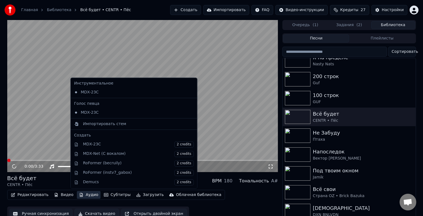
click at [85, 193] on button "Аудио" at bounding box center [89, 195] width 24 height 8
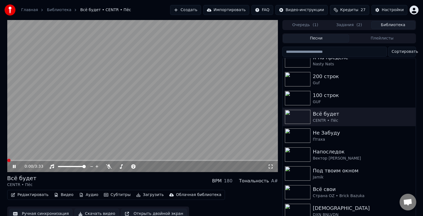
click at [229, 207] on div "Редактировать Видео Аудио Субтитры Загрузить Облачная библиотека Ручная синхрон…" at bounding box center [142, 205] width 271 height 31
click at [111, 196] on button "Субтитры" at bounding box center [117, 195] width 31 height 8
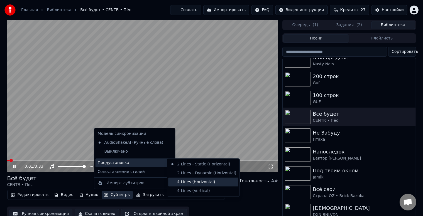
click at [208, 183] on div "4 Lines (Horizontal)" at bounding box center [203, 182] width 70 height 9
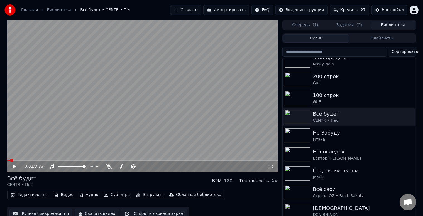
click at [236, 200] on div "Редактировать Видео Аудио Субтитры Загрузить Облачная библиотека Ручная синхрон…" at bounding box center [142, 205] width 271 height 31
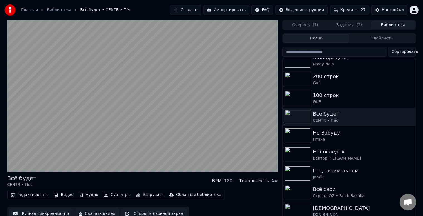
click at [97, 211] on button "Скачать видео" at bounding box center [97, 214] width 44 height 10
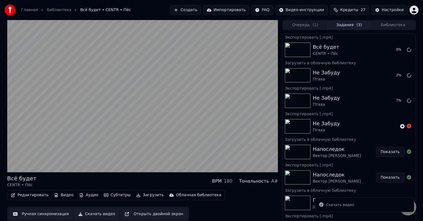
click at [176, 196] on div "Облачная библиотека" at bounding box center [198, 195] width 45 height 6
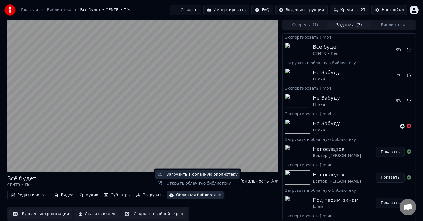
click at [188, 178] on div "Загрузить в облачную библиотеку" at bounding box center [197, 174] width 84 height 9
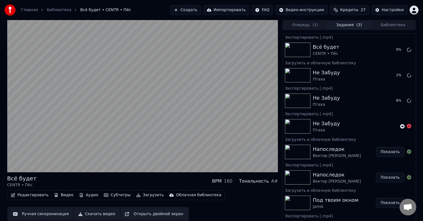
click at [235, 207] on div "Редактировать Видео Аудио Субтитры Загрузить Облачная библиотека Ручная синхрон…" at bounding box center [142, 205] width 271 height 31
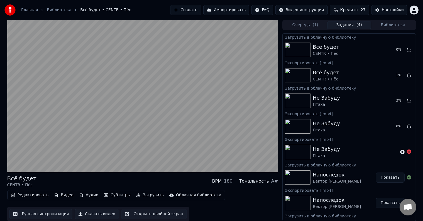
click at [134, 112] on video at bounding box center [142, 96] width 271 height 152
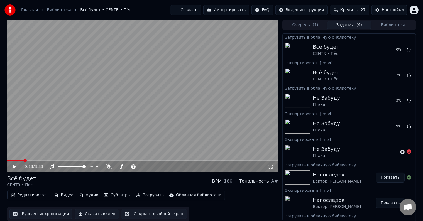
click at [109, 194] on button "Субтитры" at bounding box center [117, 195] width 31 height 8
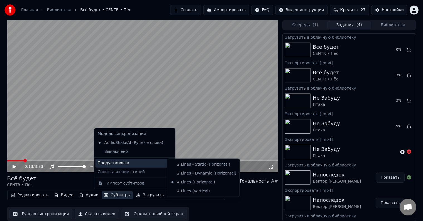
click at [141, 165] on div "Предустановка" at bounding box center [134, 163] width 78 height 9
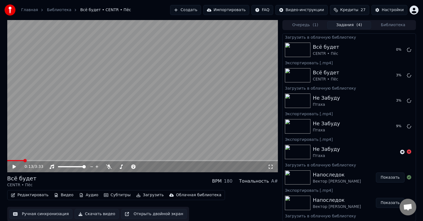
click at [234, 209] on div "Редактировать Видео Аудио Субтитры Загрузить Облачная библиотека Ручная синхрон…" at bounding box center [142, 205] width 271 height 31
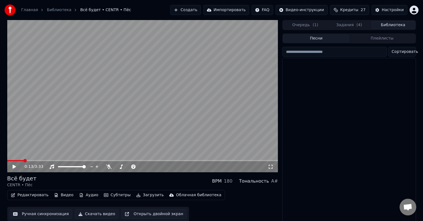
click at [380, 23] on button "Библиотека" at bounding box center [393, 25] width 44 height 8
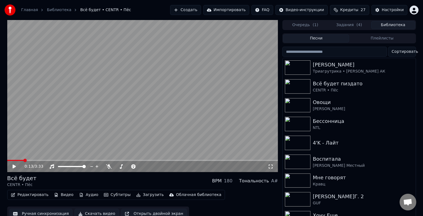
click at [355, 24] on button "Задания ( 4 )" at bounding box center [349, 25] width 44 height 8
